Goal: Transaction & Acquisition: Purchase product/service

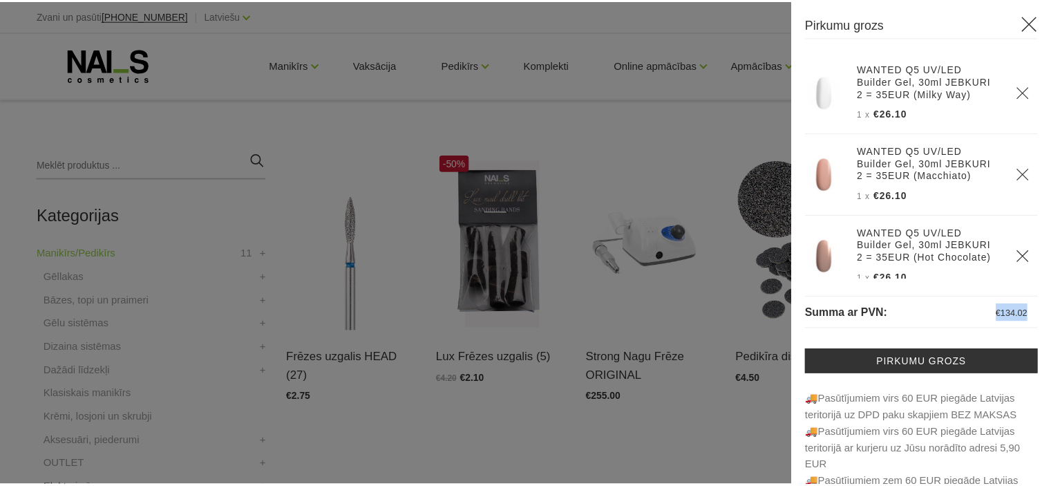
scroll to position [452, 0]
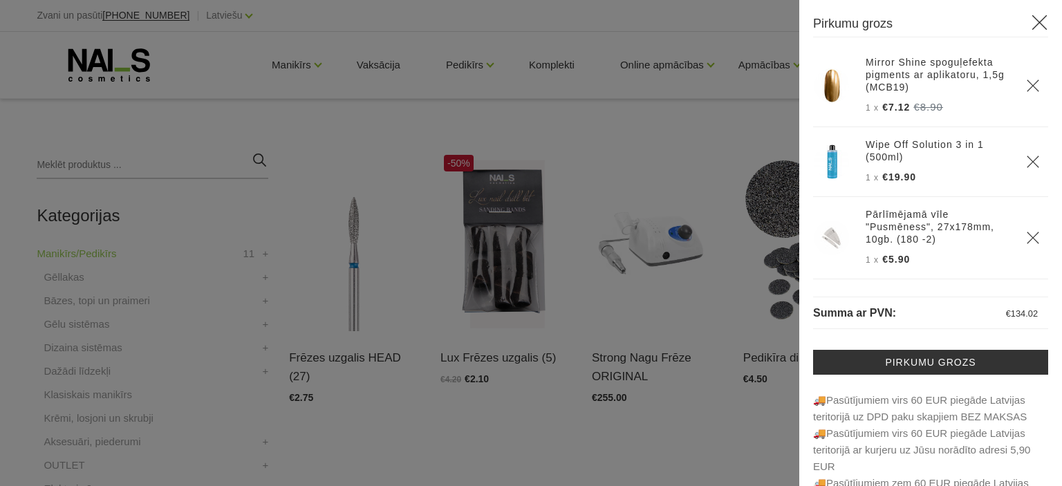
click at [689, 421] on div at bounding box center [531, 243] width 1062 height 486
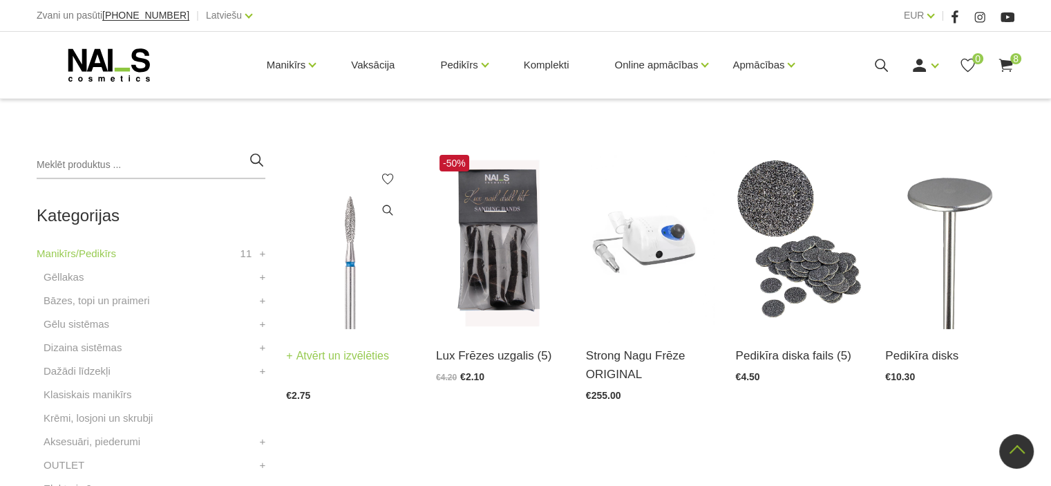
click at [346, 259] on img at bounding box center [350, 240] width 129 height 178
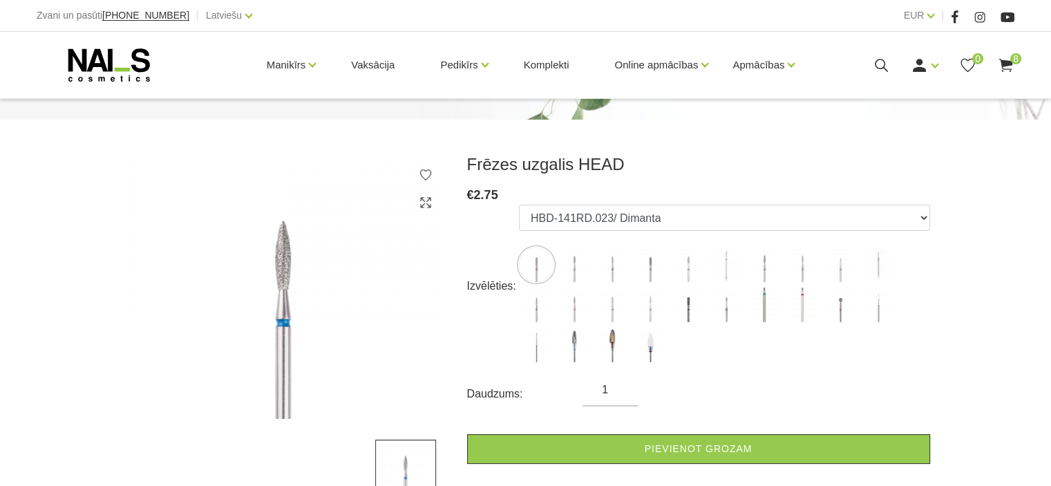
scroll to position [138, 0]
click at [651, 355] on img at bounding box center [650, 345] width 35 height 35
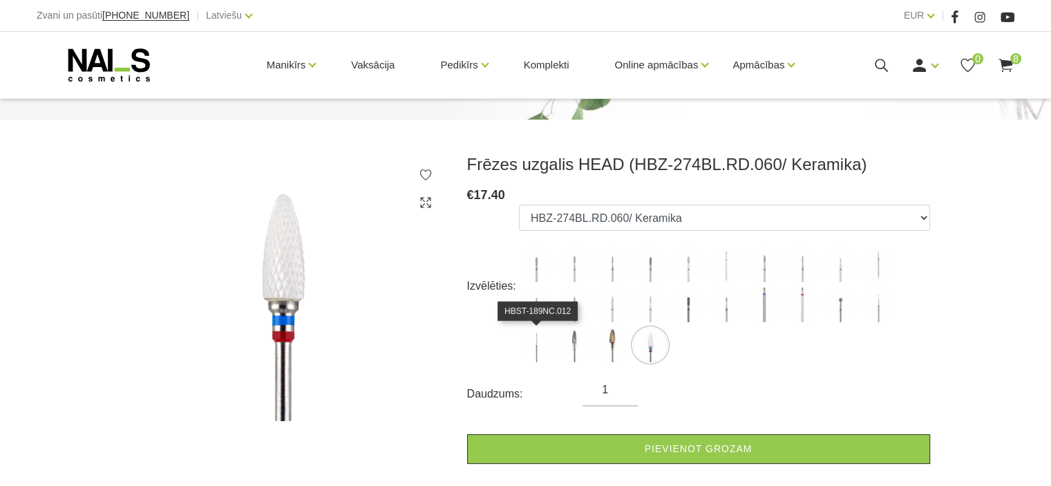
click at [536, 345] on img at bounding box center [536, 345] width 35 height 35
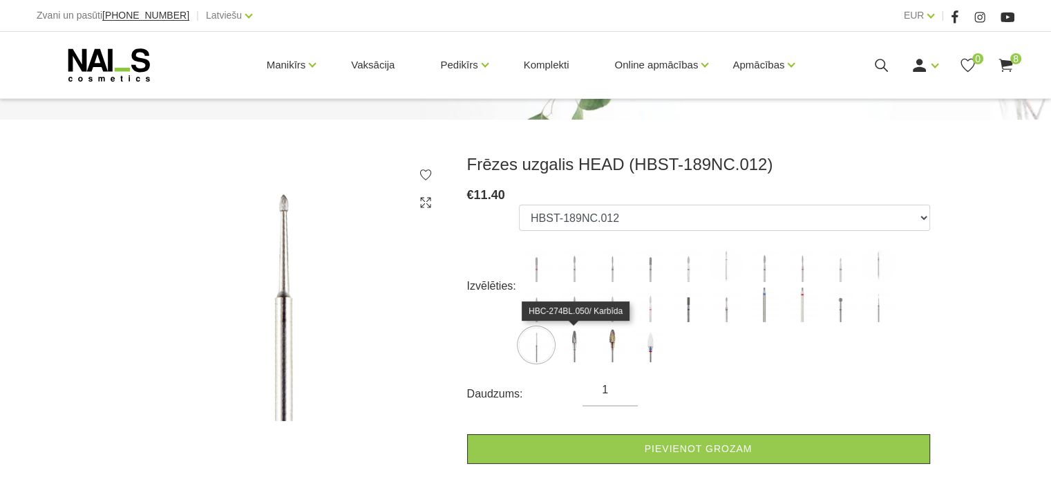
click at [563, 345] on img at bounding box center [574, 345] width 35 height 35
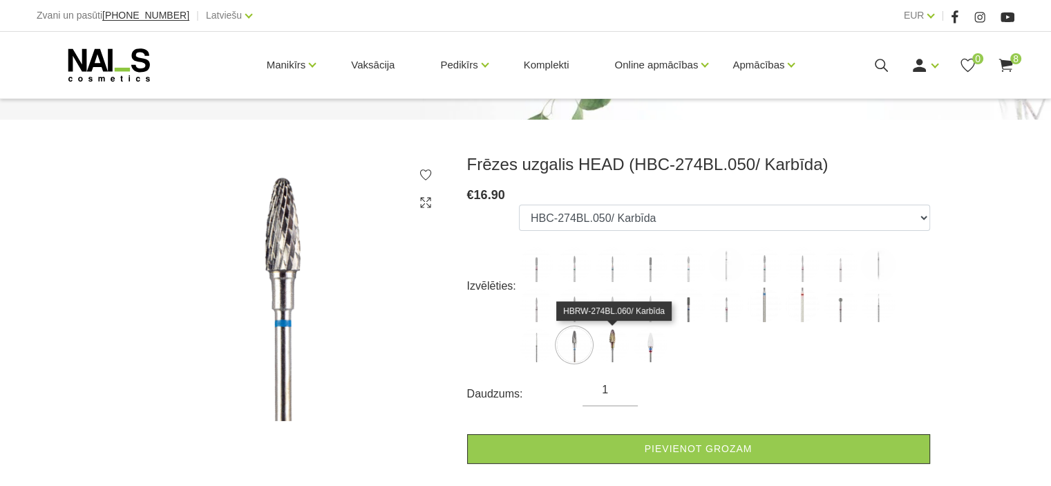
click at [626, 355] on label at bounding box center [612, 345] width 35 height 35
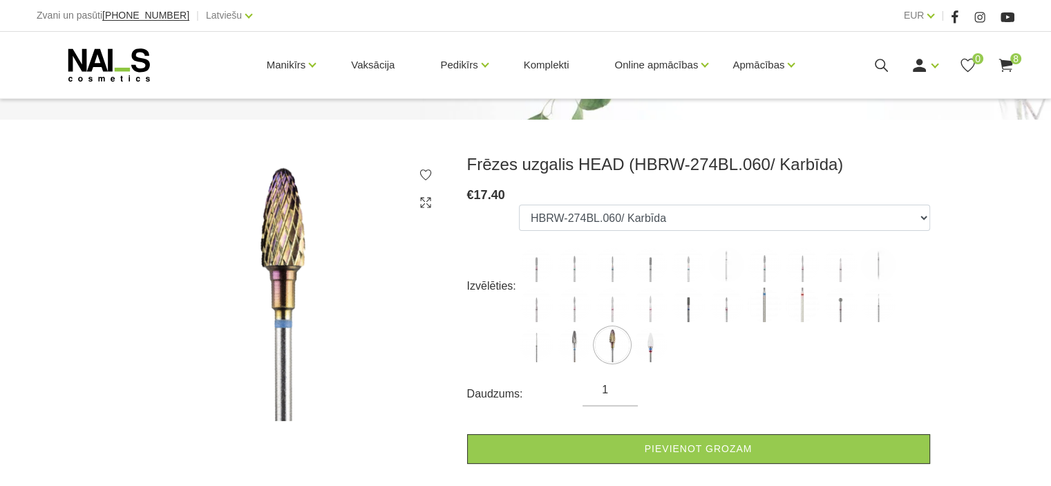
click at [677, 360] on ul "HBD-141RD.023/ Dimanta HBD-243BL.021XL/ Dimanta HBD-243BL.014X/ Dimanta HBD-141…" at bounding box center [724, 286] width 411 height 163
click at [632, 358] on ul "HBD-141RD.023/ Dimanta HBD-243BL.021XL/ Dimanta HBD-243BL.014X/ Dimanta HBD-141…" at bounding box center [724, 286] width 411 height 163
click at [723, 259] on img at bounding box center [726, 264] width 35 height 35
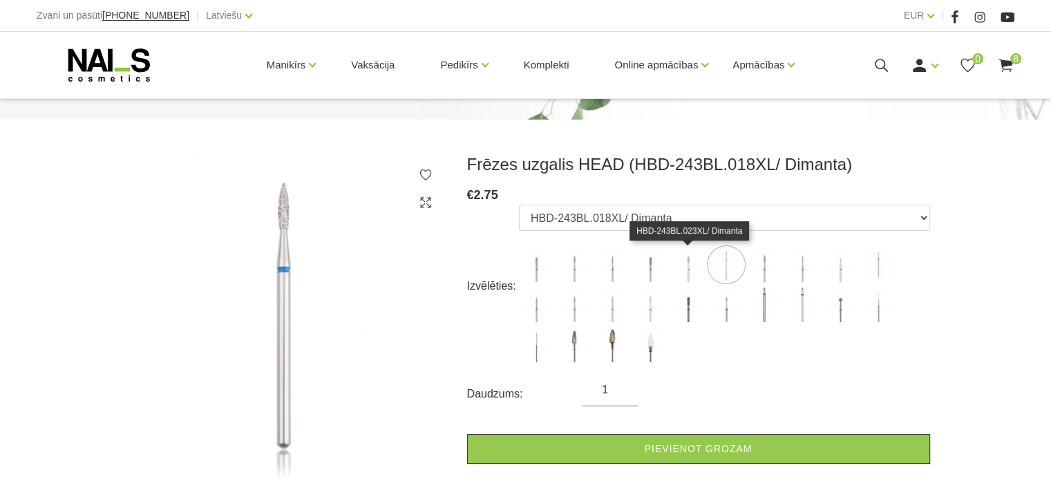
click at [681, 265] on img at bounding box center [688, 264] width 35 height 35
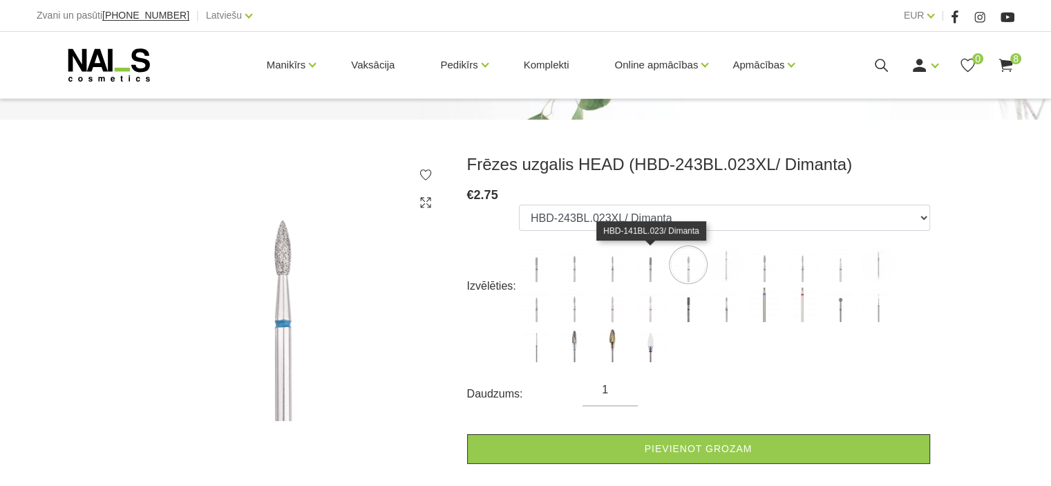
click at [663, 266] on img at bounding box center [650, 264] width 35 height 35
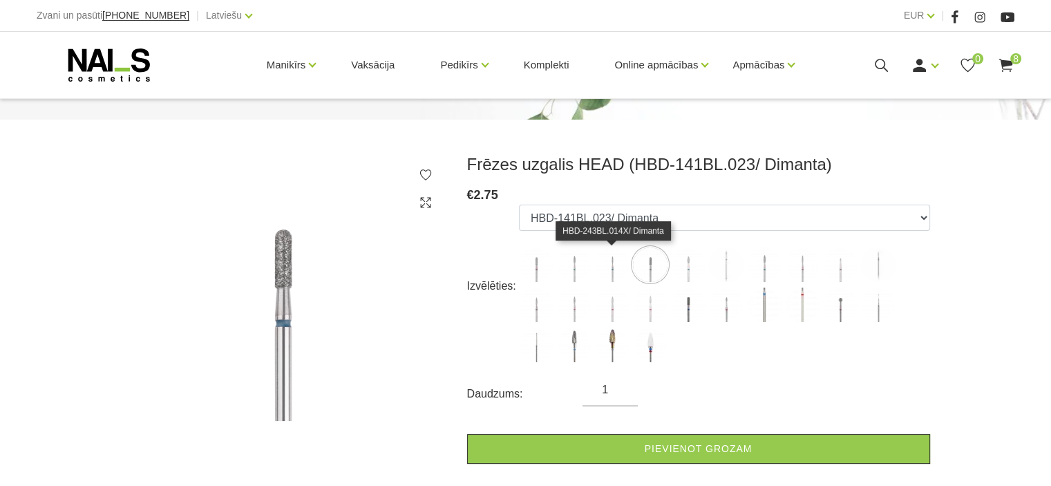
click at [628, 267] on img at bounding box center [612, 264] width 35 height 35
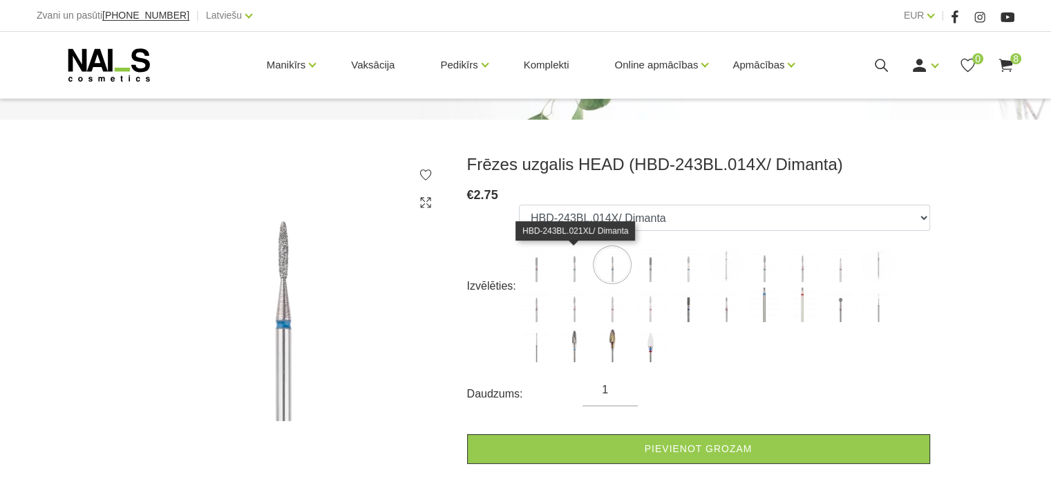
click at [565, 262] on img at bounding box center [574, 264] width 35 height 35
click at [548, 265] on img at bounding box center [536, 264] width 35 height 35
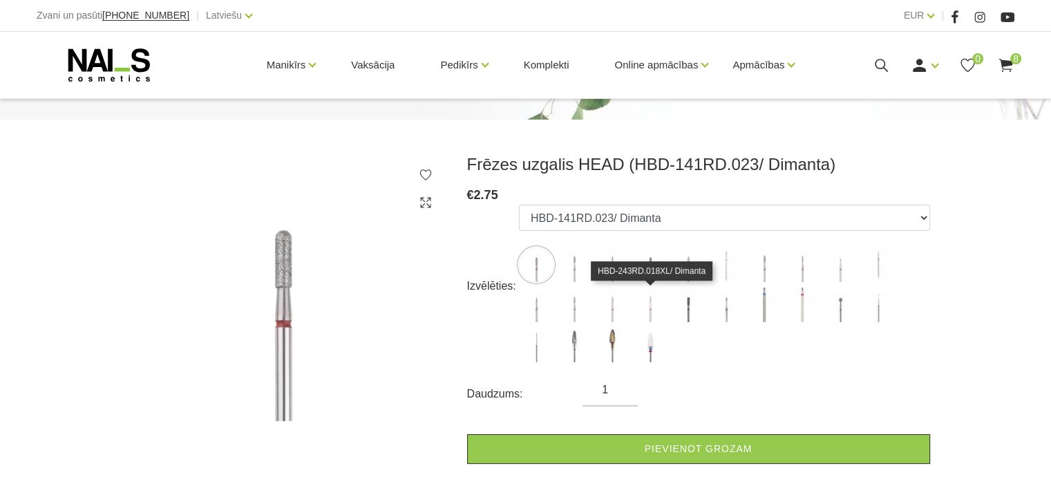
drag, startPoint x: 639, startPoint y: 317, endPoint x: 655, endPoint y: 317, distance: 16.6
click at [639, 317] on img at bounding box center [650, 304] width 35 height 35
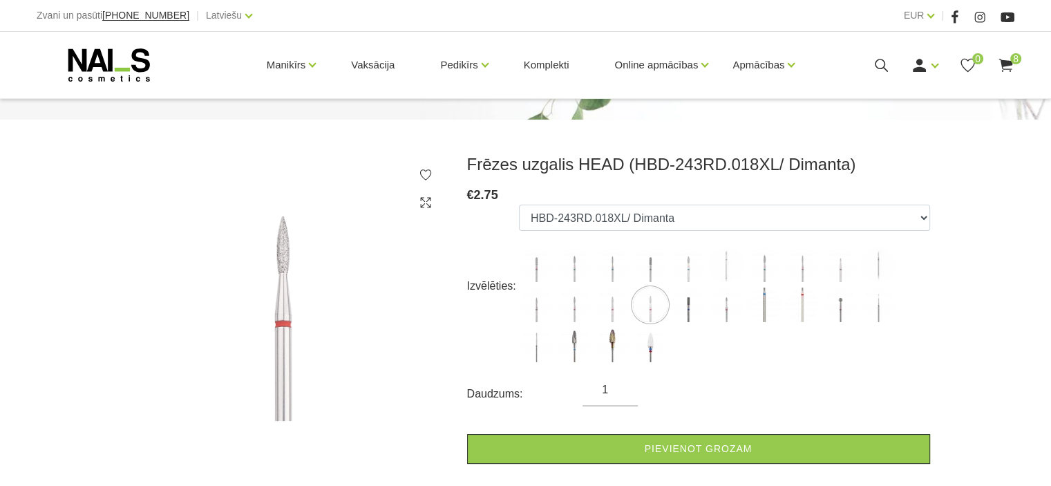
click at [713, 323] on ul "HBD-141RD.023/ Dimanta HBD-243BL.021XL/ Dimanta HBD-243BL.014X/ Dimanta HBD-141…" at bounding box center [724, 286] width 411 height 163
click at [657, 357] on img at bounding box center [650, 345] width 35 height 35
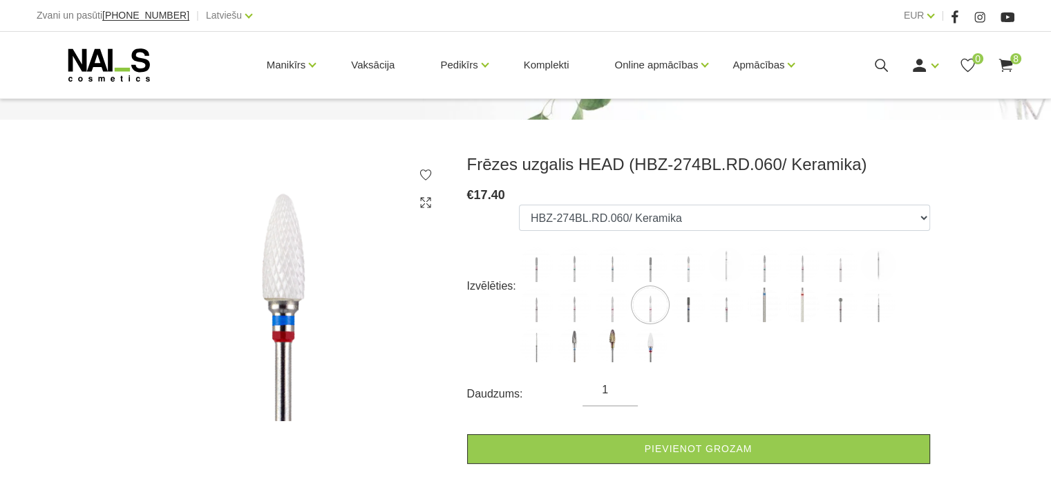
click at [783, 316] on ul "HBD-141RD.023/ Dimanta HBD-243BL.021XL/ Dimanta HBD-243BL.014X/ Dimanta HBD-141…" at bounding box center [724, 286] width 411 height 163
click at [874, 303] on img at bounding box center [878, 304] width 35 height 35
select select "4981"
